Goal: Task Accomplishment & Management: Manage account settings

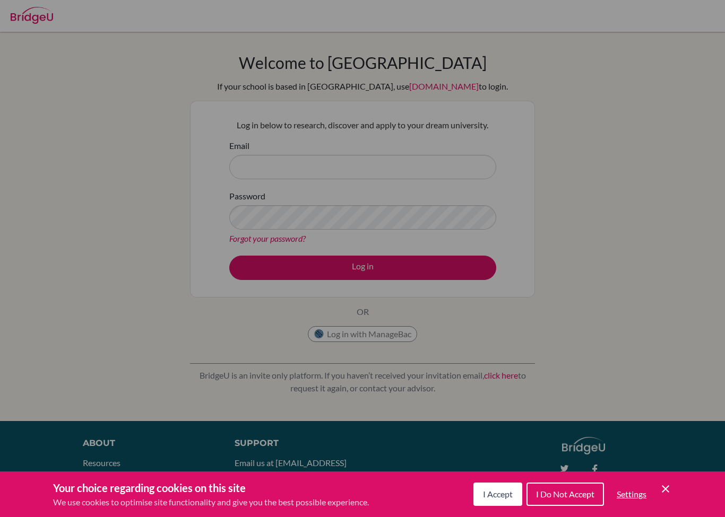
click at [446, 188] on div "Cookie Preferences" at bounding box center [362, 258] width 725 height 517
click at [461, 148] on div "Cookie Preferences" at bounding box center [362, 258] width 725 height 517
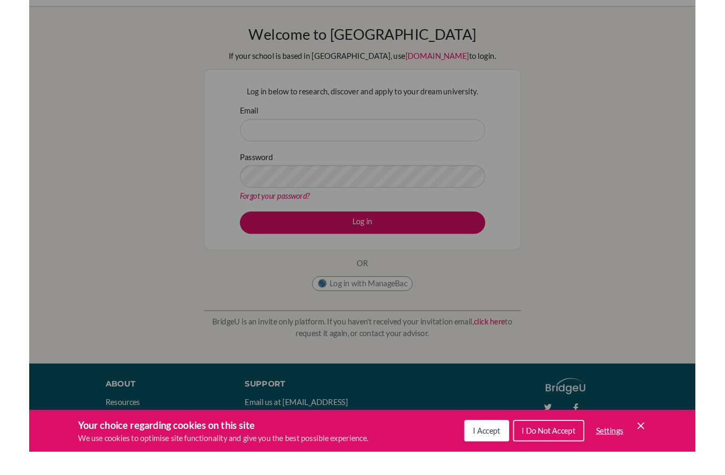
scroll to position [47, 0]
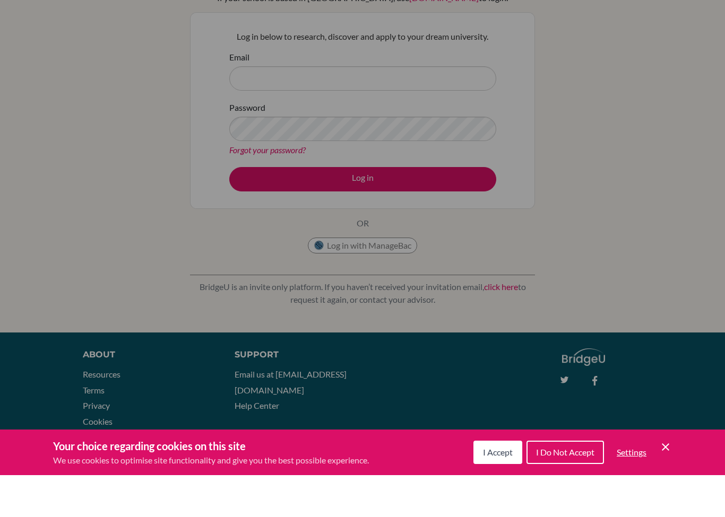
click at [501, 489] on span "I Accept" at bounding box center [498, 494] width 30 height 10
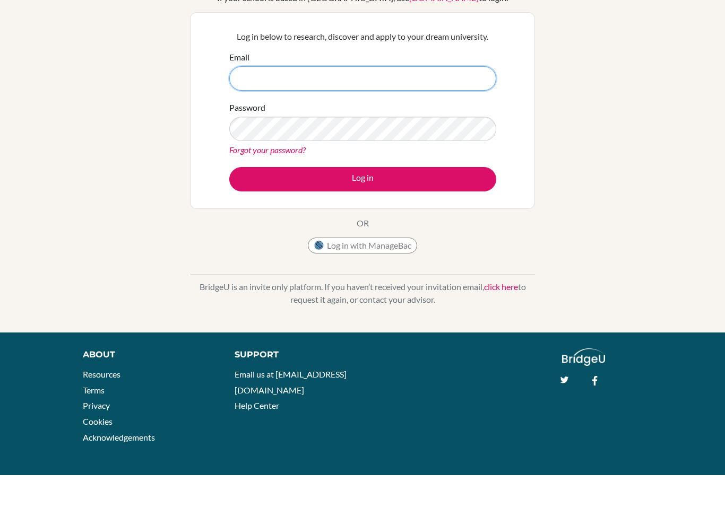
click at [353, 108] on input "Email" at bounding box center [362, 120] width 267 height 24
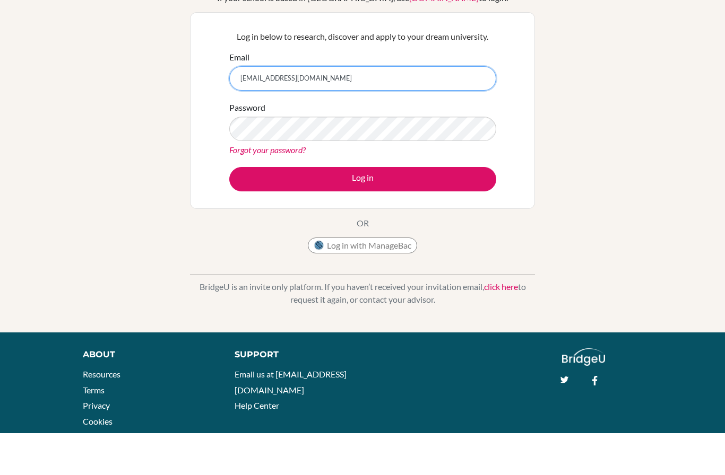
type input "hamedmarafi7@gmail.com"
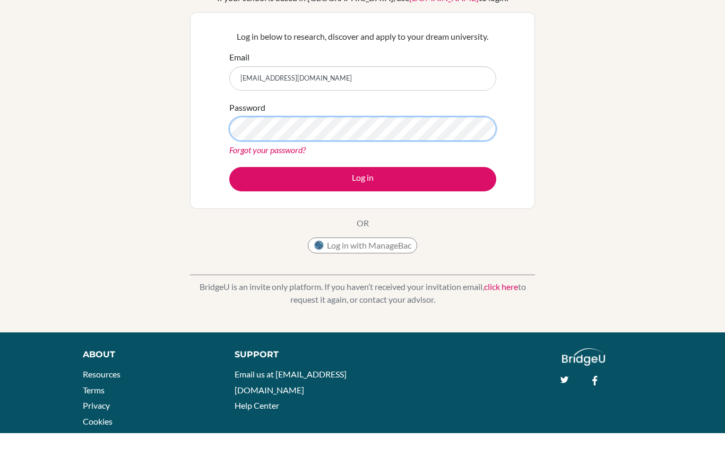
scroll to position [89, 0]
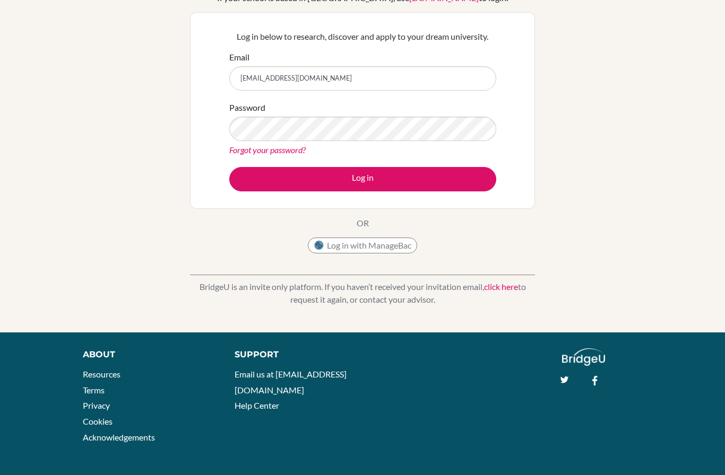
click at [289, 152] on link "Forgot your password?" at bounding box center [267, 150] width 76 height 10
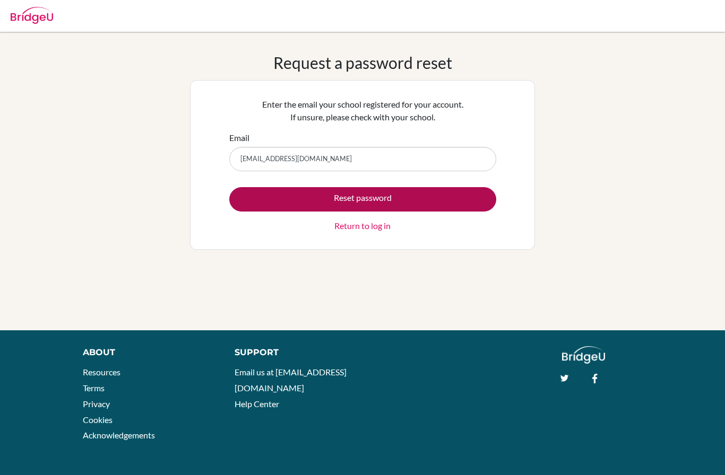
type input "[EMAIL_ADDRESS][DOMAIN_NAME]"
click at [454, 198] on button "Reset password" at bounding box center [362, 199] width 267 height 24
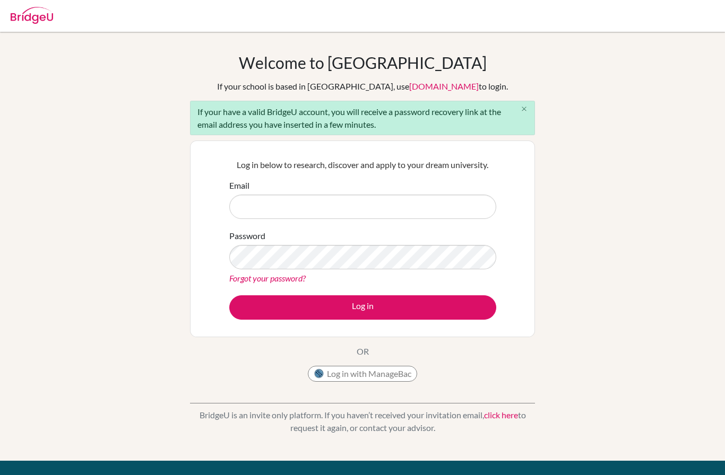
click at [527, 116] on button "close" at bounding box center [523, 109] width 21 height 16
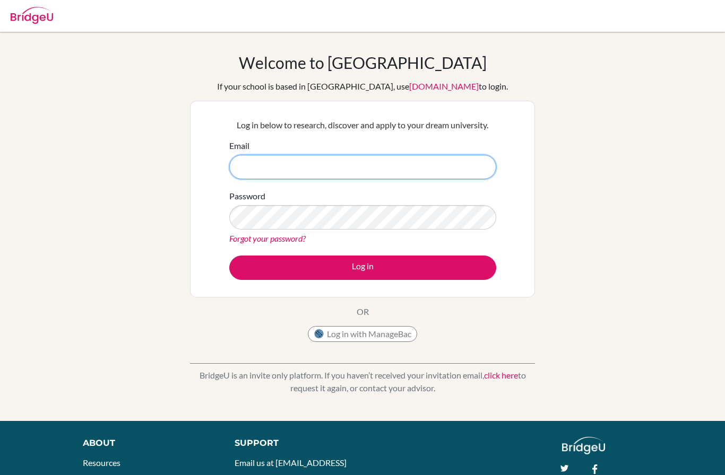
click at [397, 161] on input "Email" at bounding box center [362, 167] width 267 height 24
type input "hamedn.marafi@student.bbs.edu.kw"
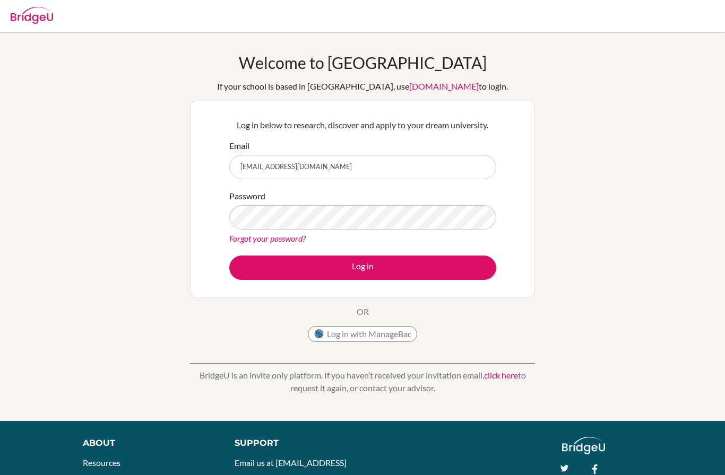
click at [290, 238] on link "Forgot your password?" at bounding box center [267, 238] width 76 height 10
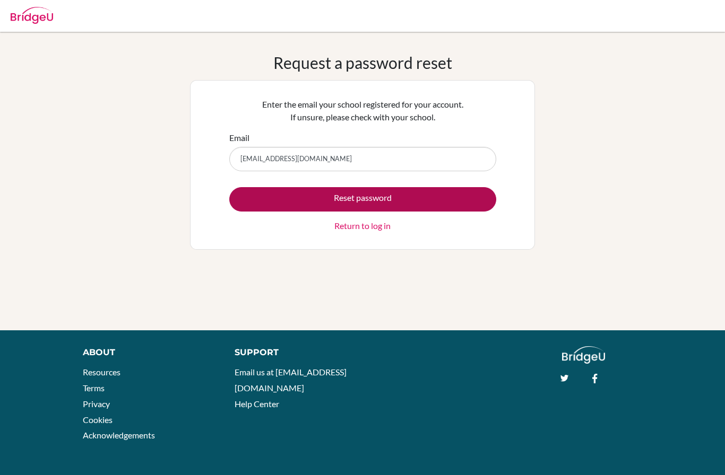
type input "[EMAIL_ADDRESS][DOMAIN_NAME]"
click at [453, 198] on button "Reset password" at bounding box center [362, 199] width 267 height 24
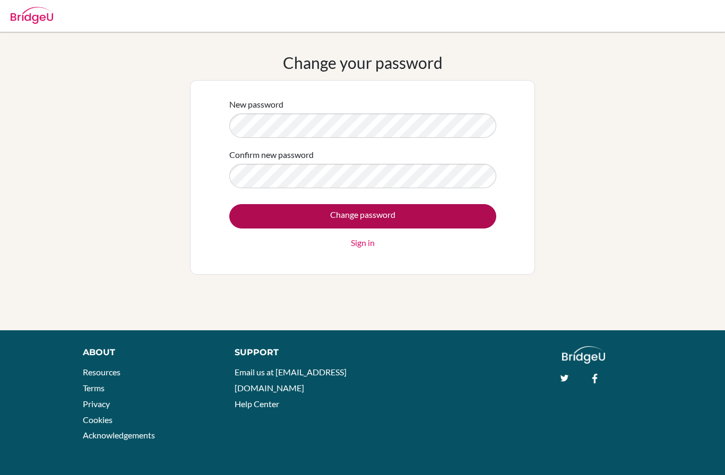
click at [433, 207] on input "Change password" at bounding box center [362, 216] width 267 height 24
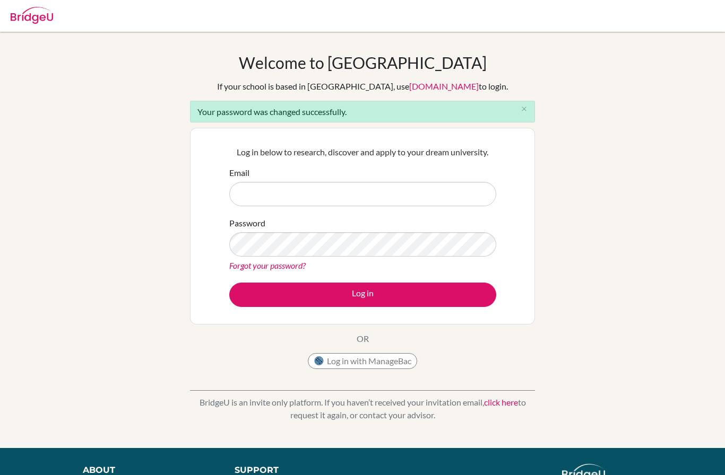
click at [405, 216] on form "Email Password Forgot your password? Log in" at bounding box center [362, 237] width 267 height 141
click at [411, 194] on input "Email" at bounding box center [362, 194] width 267 height 24
click at [355, 190] on input "Email" at bounding box center [362, 194] width 267 height 24
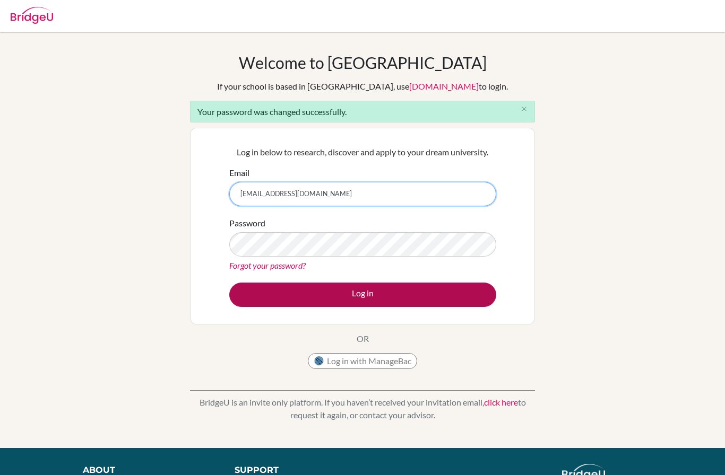
type input "[EMAIL_ADDRESS][DOMAIN_NAME]"
click at [452, 299] on button "Log in" at bounding box center [362, 295] width 267 height 24
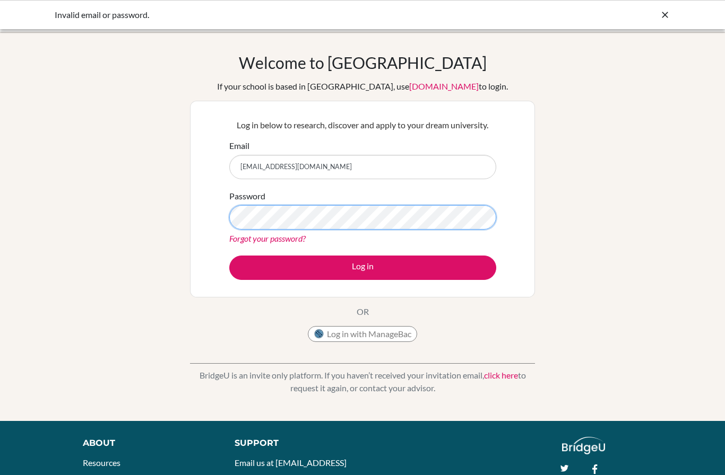
click at [362, 267] on button "Log in" at bounding box center [362, 268] width 267 height 24
click at [261, 243] on link "Forgot your password?" at bounding box center [267, 238] width 76 height 10
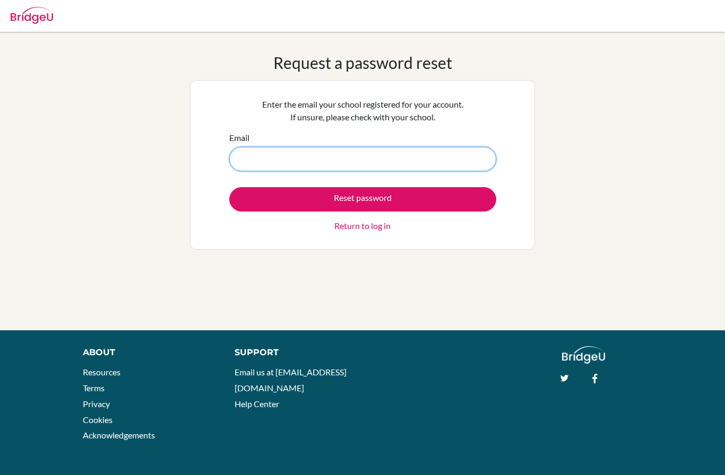
click at [397, 161] on input "Email" at bounding box center [362, 159] width 267 height 24
click at [382, 225] on link "Return to log in" at bounding box center [362, 226] width 56 height 13
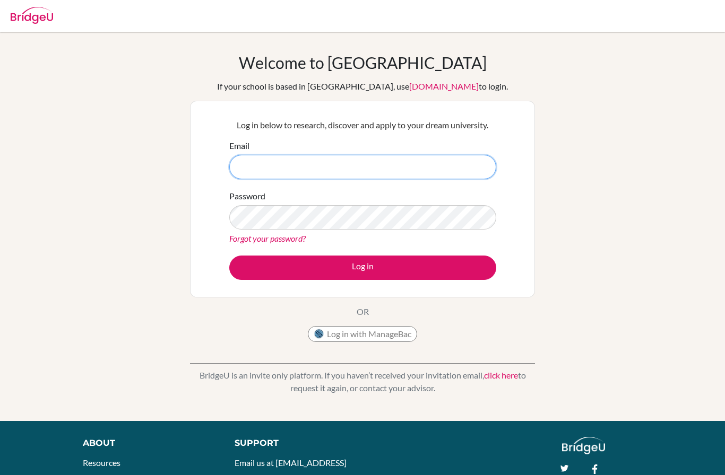
click at [405, 179] on input "Email" at bounding box center [362, 167] width 267 height 24
type input "hamedn.marafi@student.bbs.edu.kw"
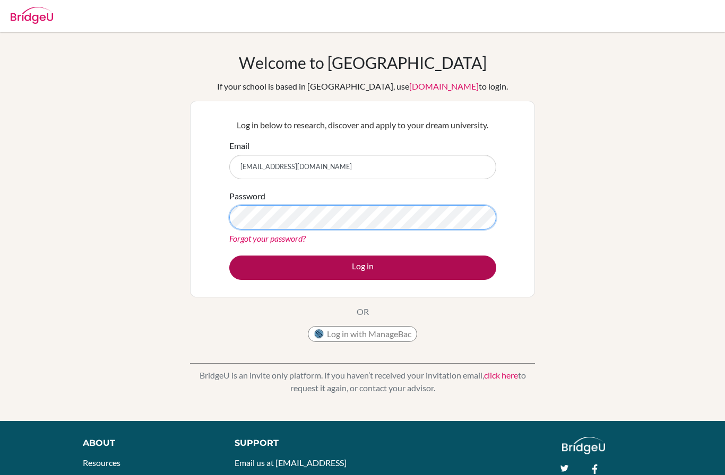
click at [414, 266] on button "Log in" at bounding box center [362, 268] width 267 height 24
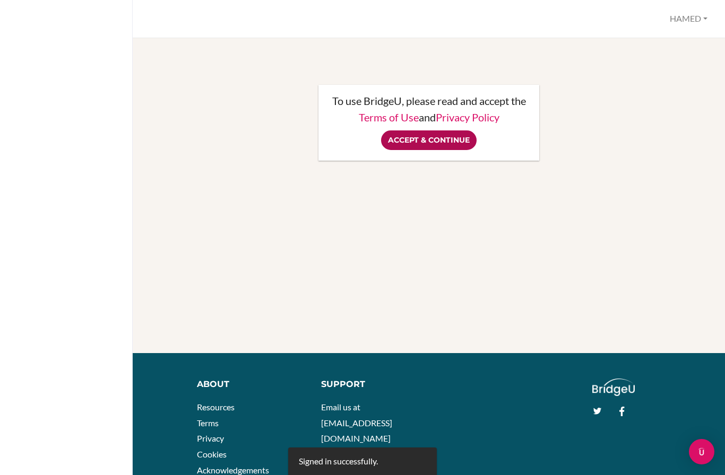
click at [442, 139] on input "Accept & Continue" at bounding box center [428, 140] width 95 height 20
